Goal: Transaction & Acquisition: Register for event/course

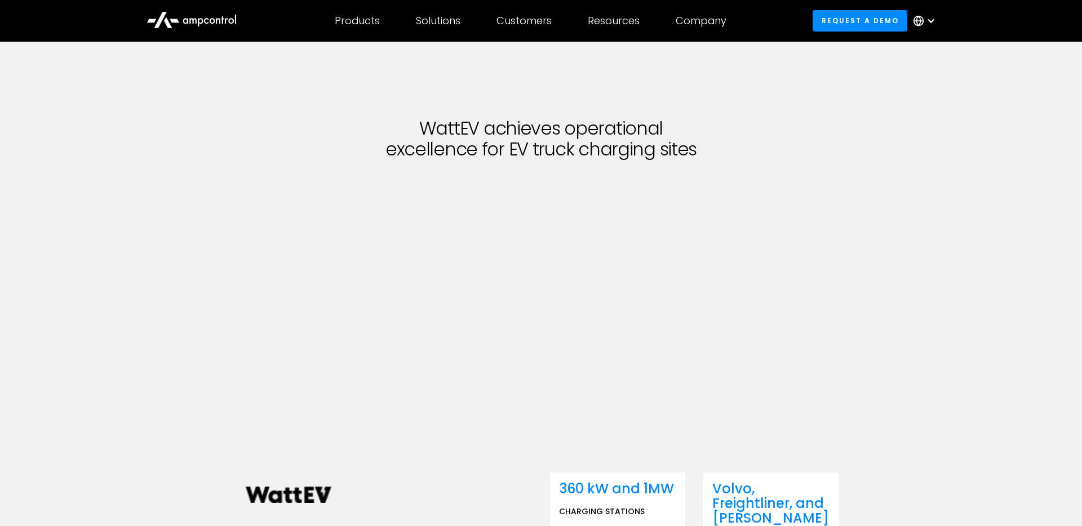
click at [215, 26] on icon at bounding box center [192, 19] width 90 height 27
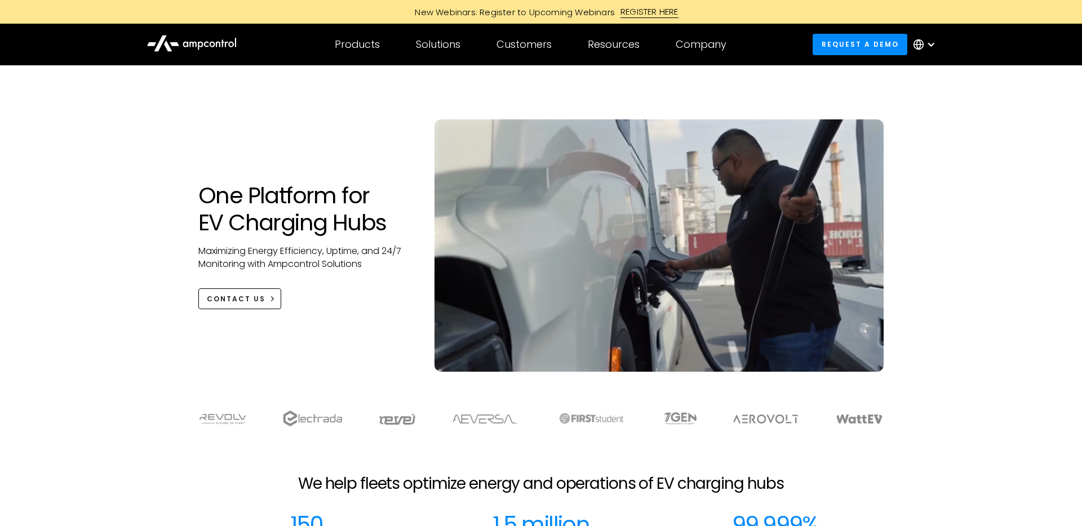
click at [630, 7] on div "REGISTER HERE" at bounding box center [650, 12] width 58 height 12
